Goal: Communication & Community: Answer question/provide support

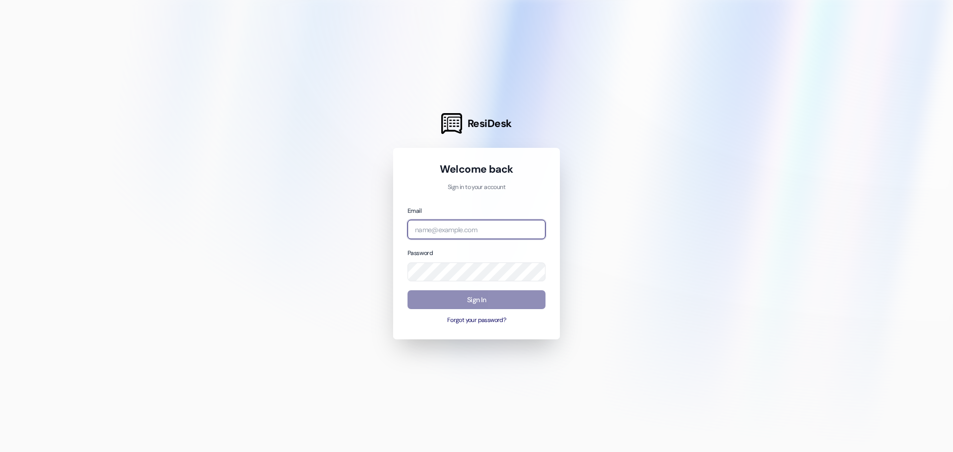
type input "ssajan@comehometolindy.com"
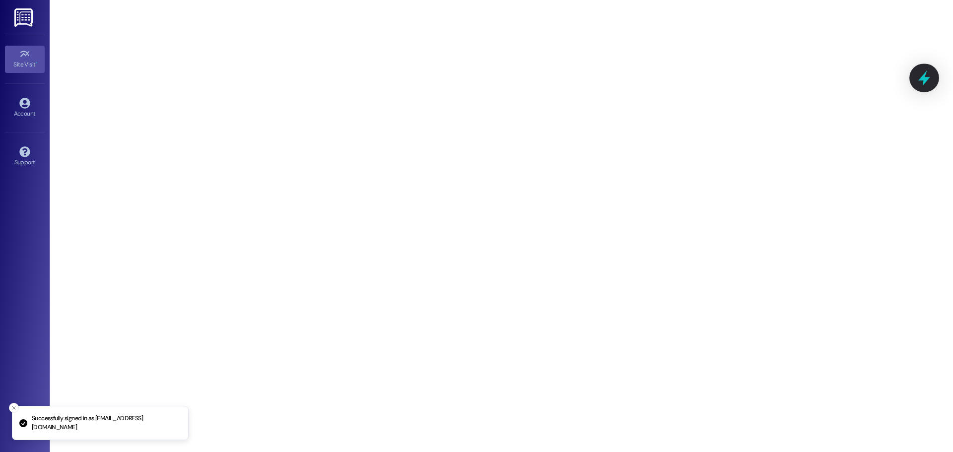
click at [926, 81] on icon at bounding box center [924, 77] width 17 height 17
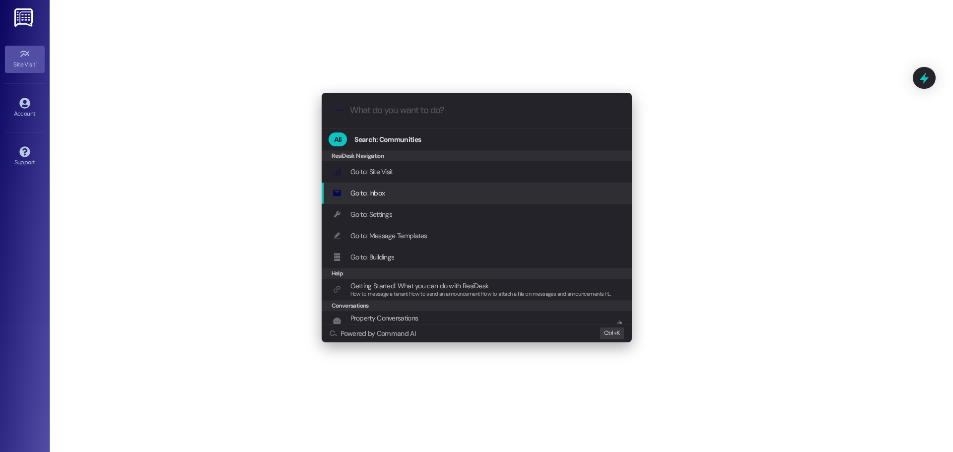
click at [513, 192] on div "Go to: Inbox Add shortcut" at bounding box center [477, 193] width 290 height 11
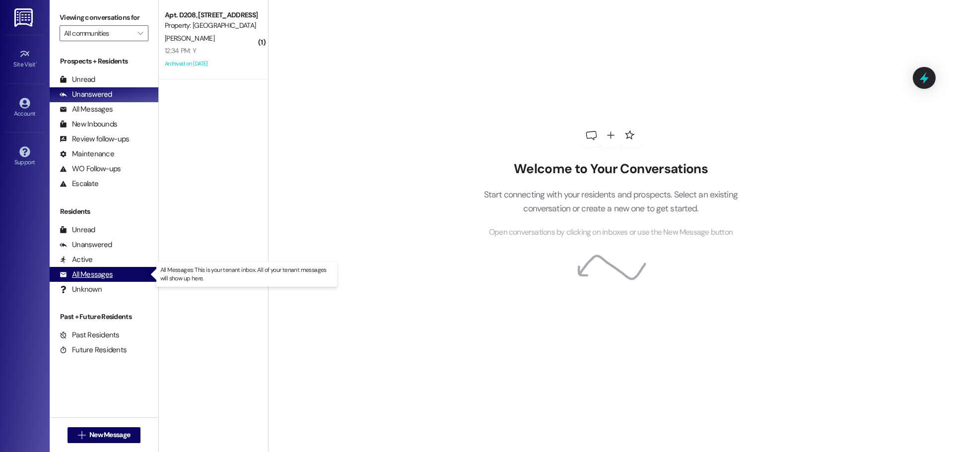
click at [117, 275] on div "All Messages (undefined)" at bounding box center [104, 274] width 109 height 15
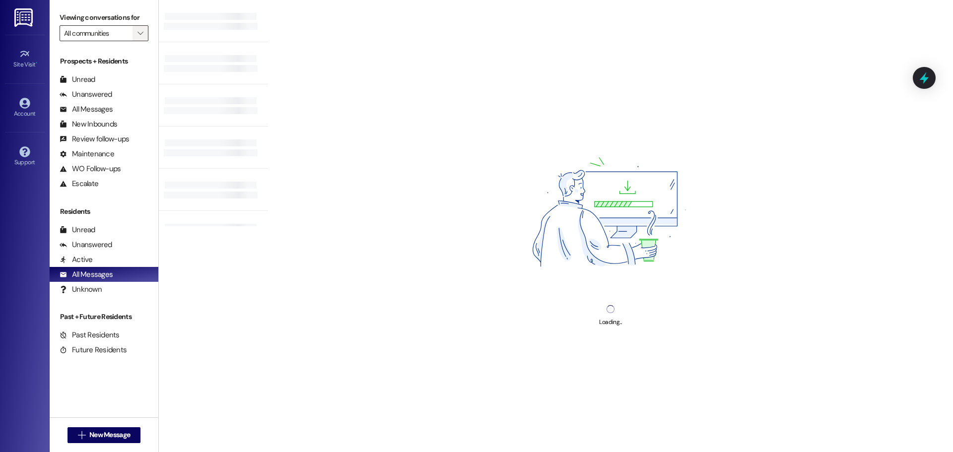
click at [137, 30] on icon "" at bounding box center [139, 33] width 5 height 8
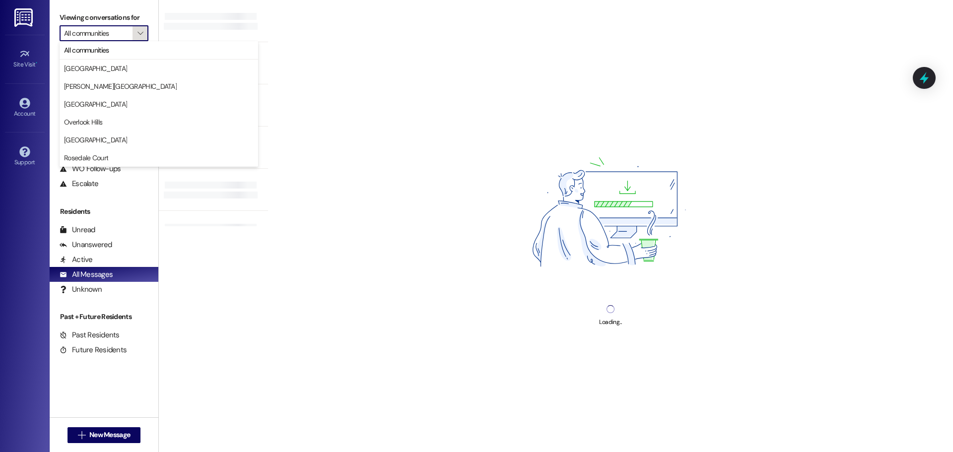
click at [137, 30] on icon "" at bounding box center [139, 33] width 5 height 8
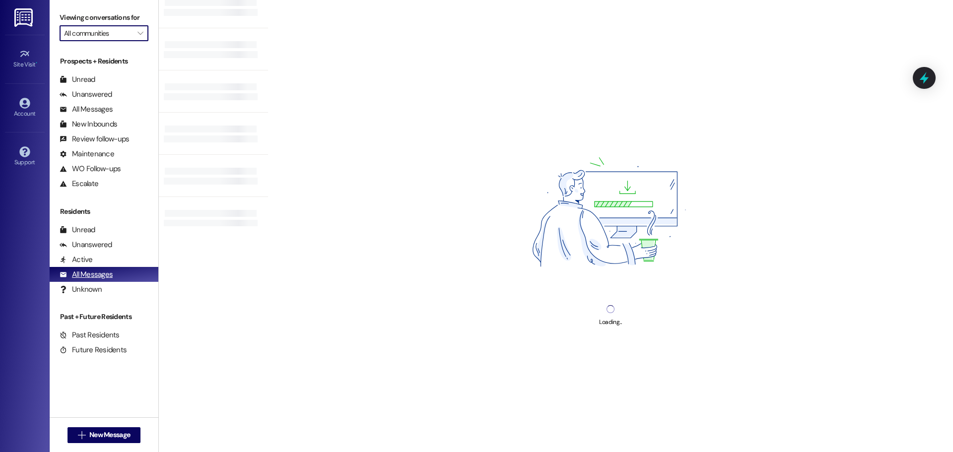
scroll to position [47, 0]
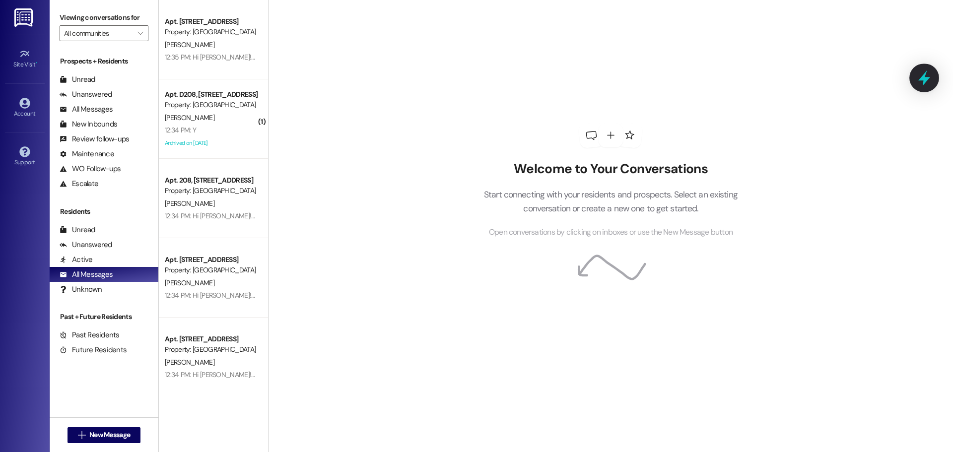
click at [925, 75] on icon at bounding box center [924, 77] width 12 height 15
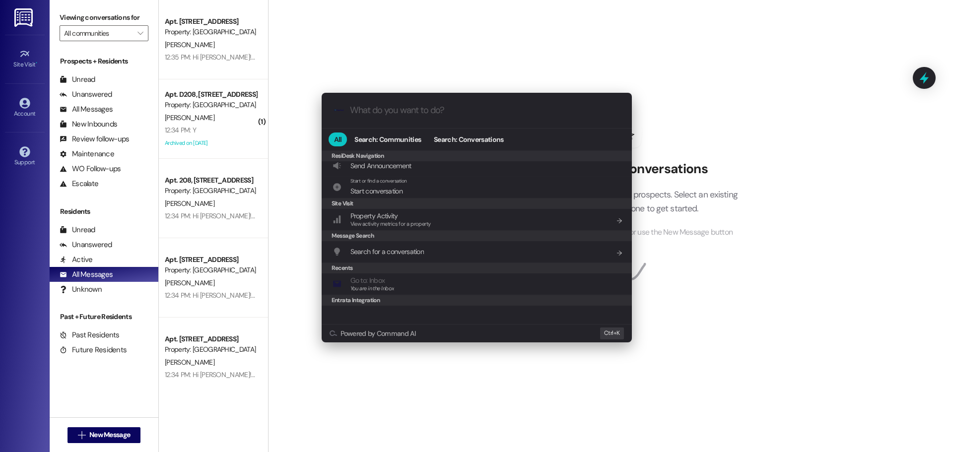
scroll to position [180, 0]
click at [389, 243] on span "Search for a conversation" at bounding box center [387, 248] width 74 height 11
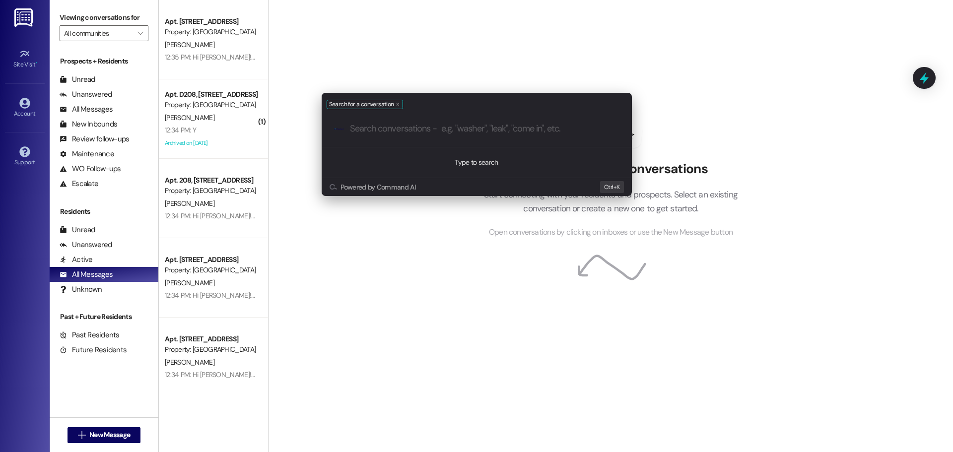
click at [394, 105] on div "remove-block-search-for a conversation" at bounding box center [397, 105] width 6 height 6
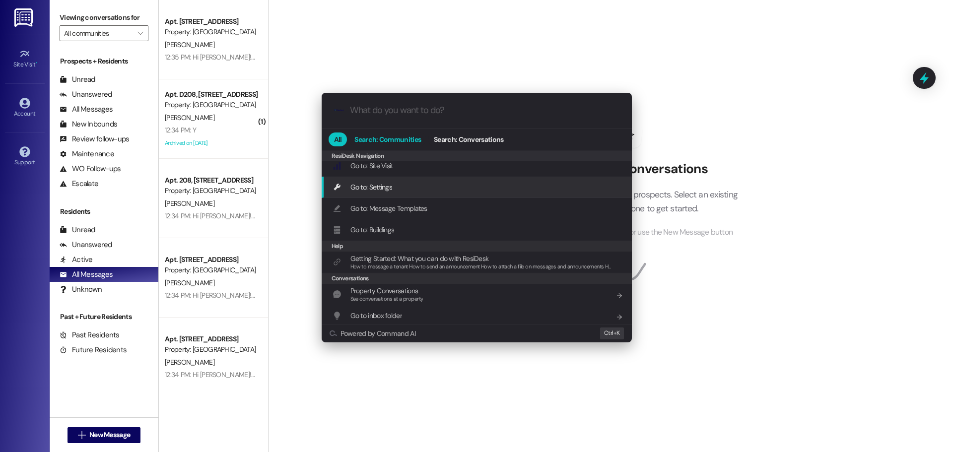
scroll to position [0, 0]
click at [414, 110] on input "What do you want to do?" at bounding box center [484, 110] width 269 height 10
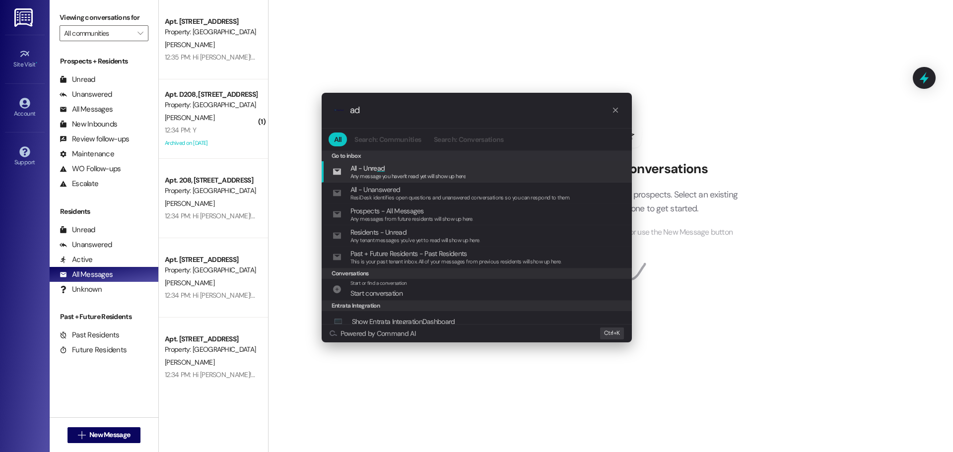
type input "a"
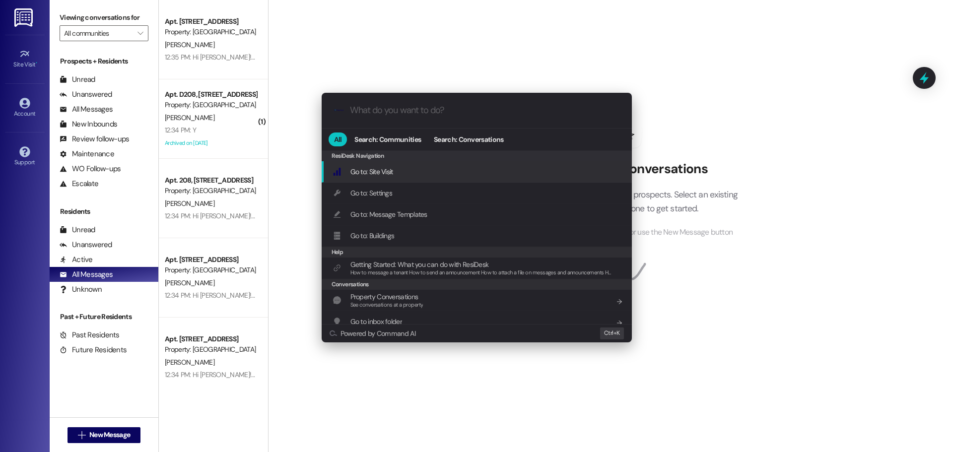
type input "s"
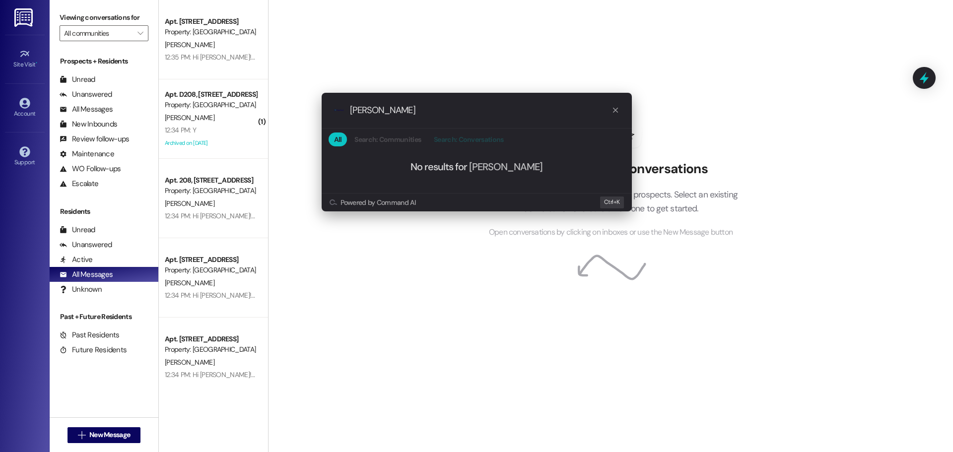
click at [489, 136] on span "Search: Conversations" at bounding box center [468, 139] width 69 height 7
drag, startPoint x: 363, startPoint y: 94, endPoint x: 336, endPoint y: 88, distance: 27.9
click at [336, 88] on div ".cls-1{fill:#0a055f;}.cls-2{fill:#0cc4c4;} resideskLogoBlueOrange adam All Sear…" at bounding box center [476, 152] width 335 height 138
type input "g3"
click at [614, 106] on icon "progress bar" at bounding box center [615, 110] width 8 height 8
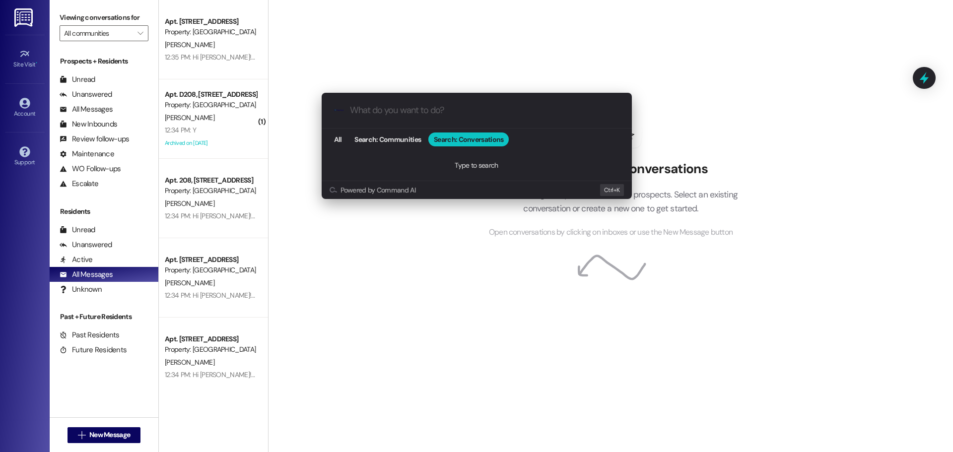
click at [99, 28] on div ".cls-1{fill:#0a055f;}.cls-2{fill:#0cc4c4;} resideskLogoBlueOrange All Search: C…" at bounding box center [476, 226] width 953 height 452
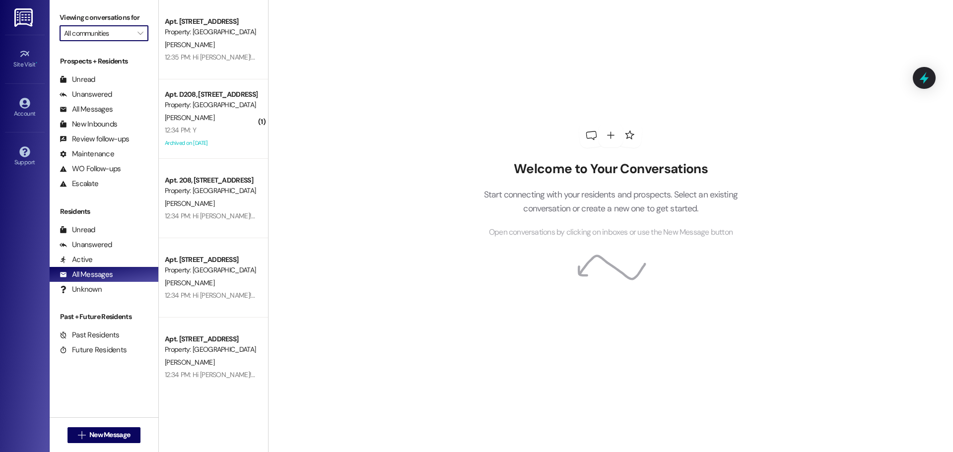
click at [104, 37] on input "All communities" at bounding box center [98, 33] width 68 height 16
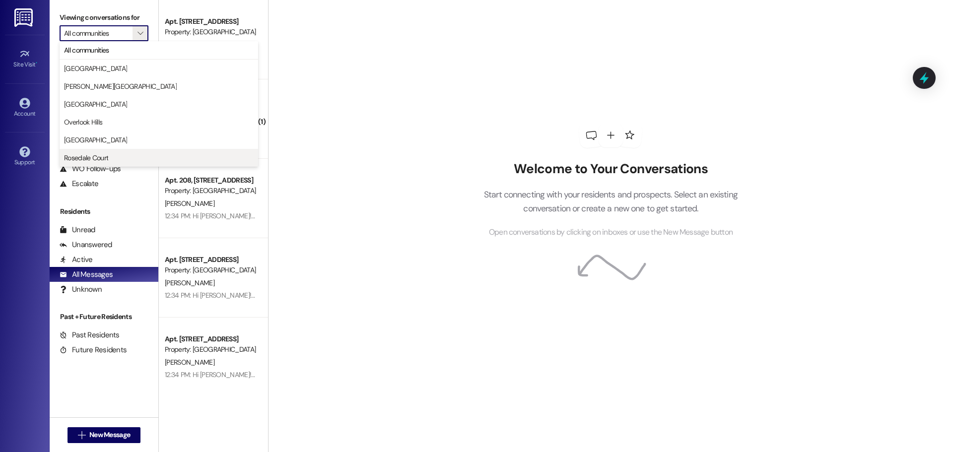
click at [120, 160] on span "Rosedale Court" at bounding box center [159, 158] width 190 height 10
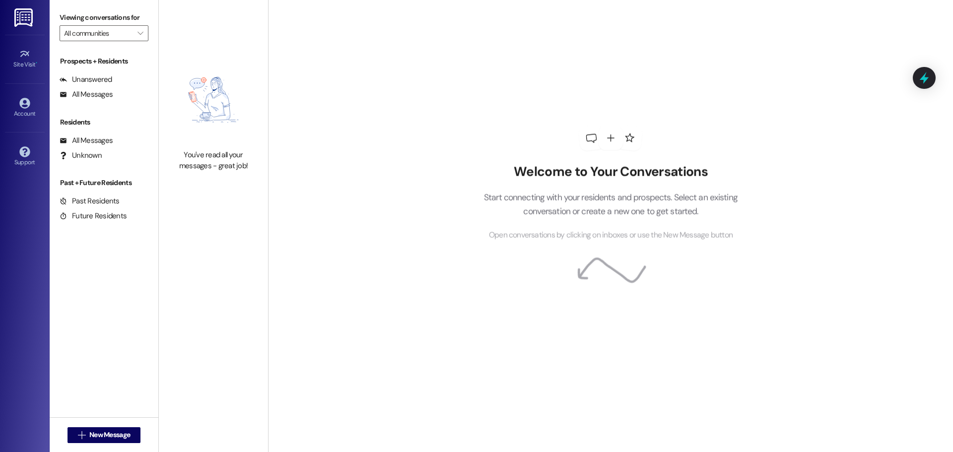
type input "Rosedale Court"
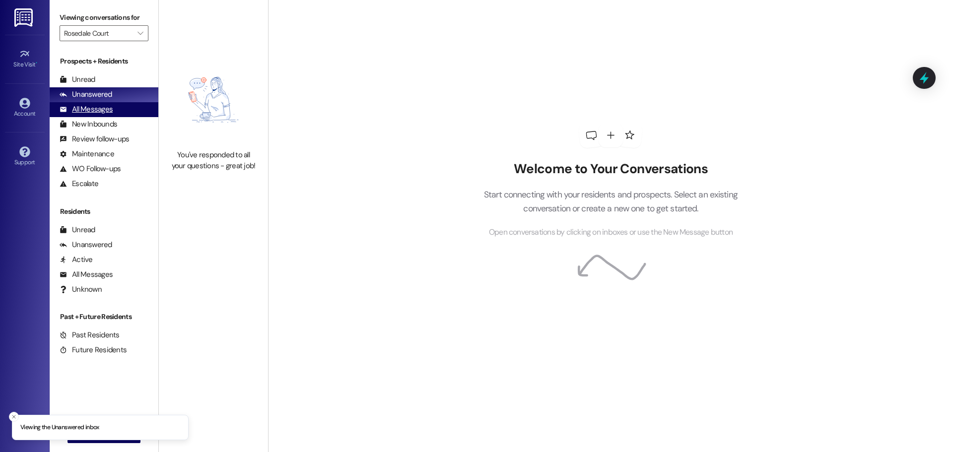
click at [120, 106] on div "All Messages (undefined)" at bounding box center [104, 109] width 109 height 15
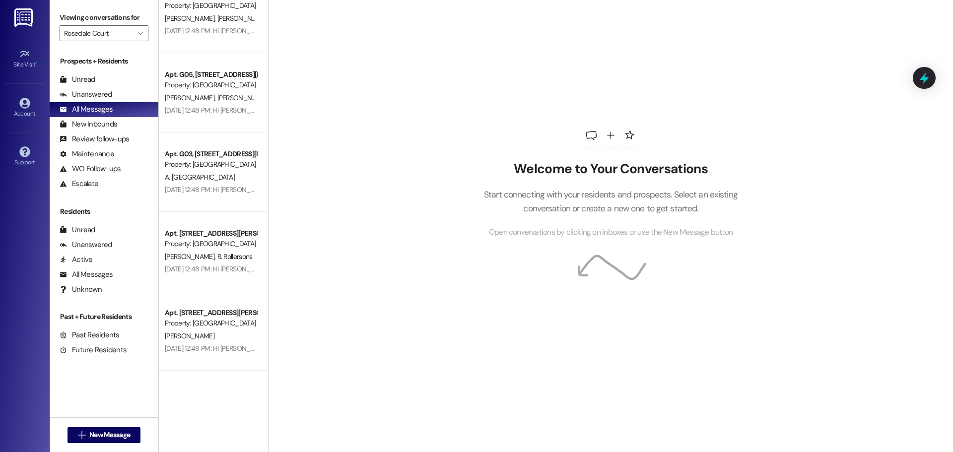
scroll to position [2736, 0]
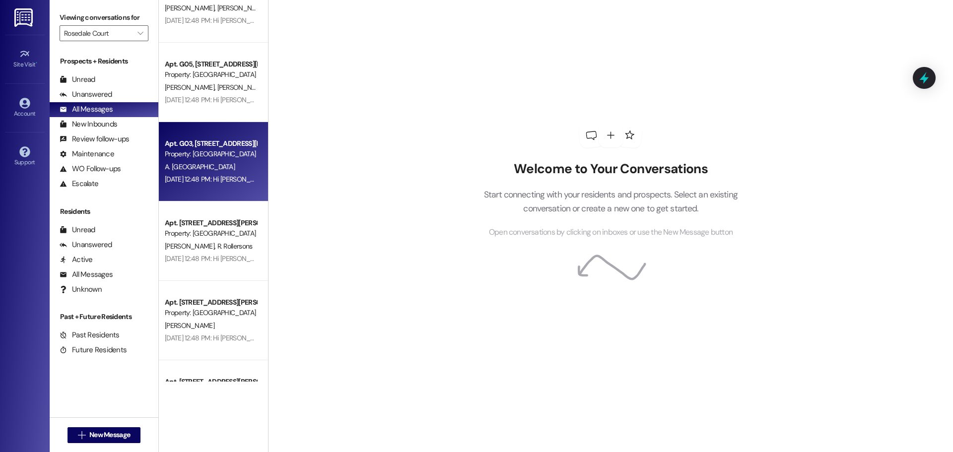
click at [200, 185] on div "Jul 02, 2025 at 12:48 PM: Hi Amal, how are you? This is a friendly reminder tha…" at bounding box center [211, 179] width 94 height 12
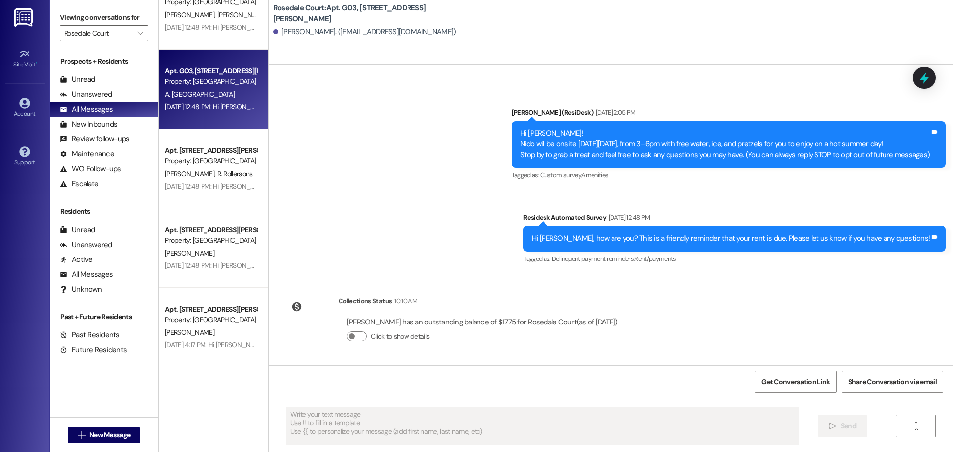
scroll to position [2786, 0]
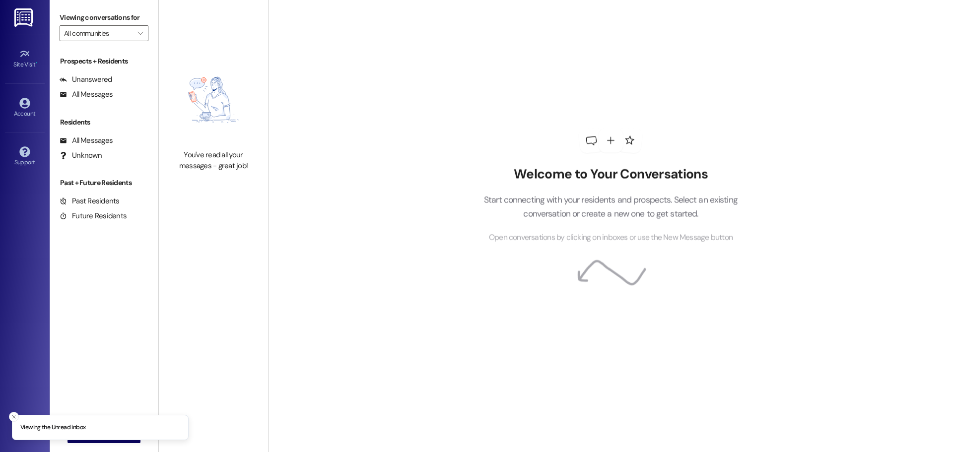
type input "Rosedale Court"
